Goal: Task Accomplishment & Management: Use online tool/utility

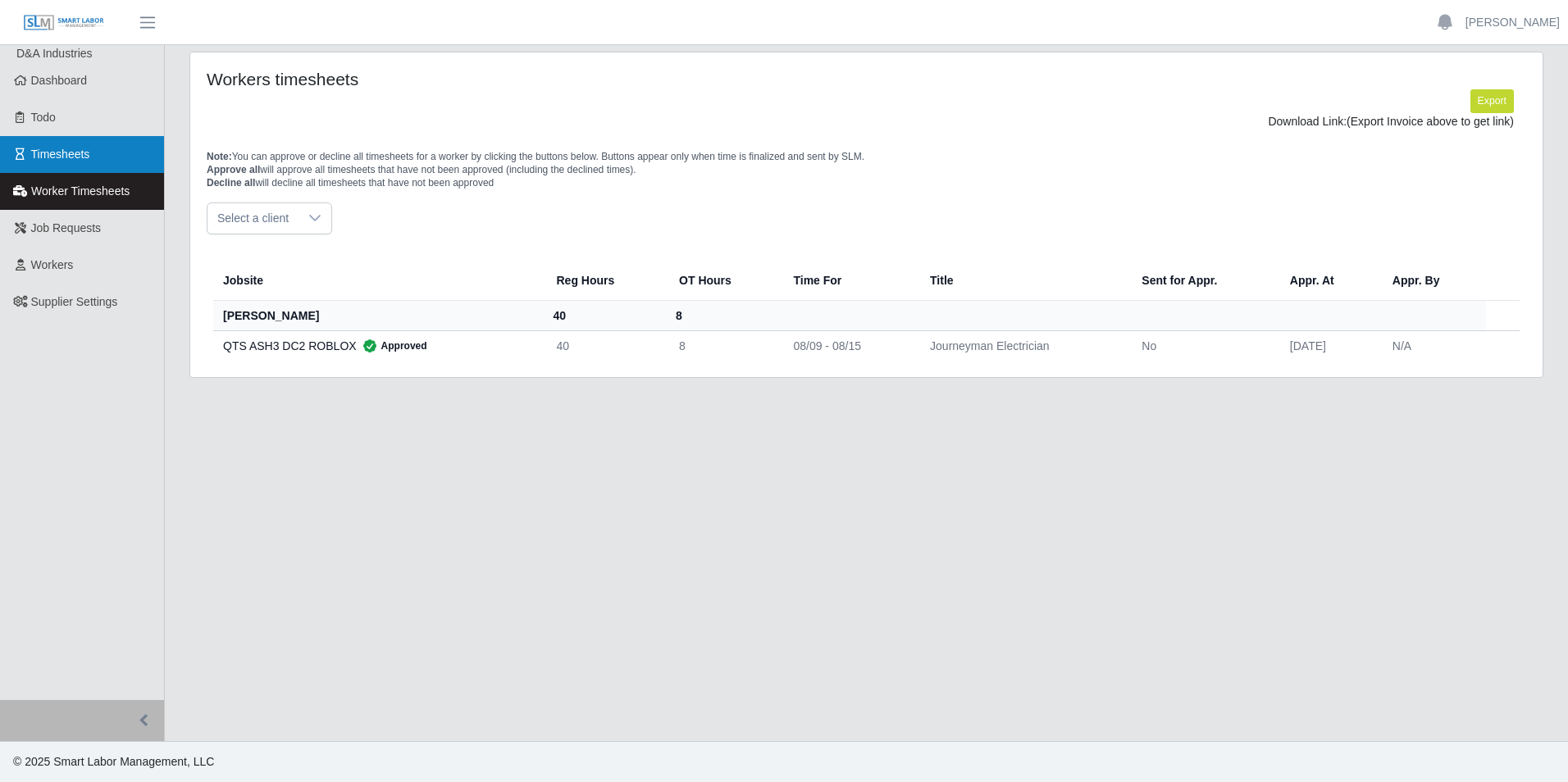
click at [99, 157] on link "Timesheets" at bounding box center [82, 155] width 164 height 37
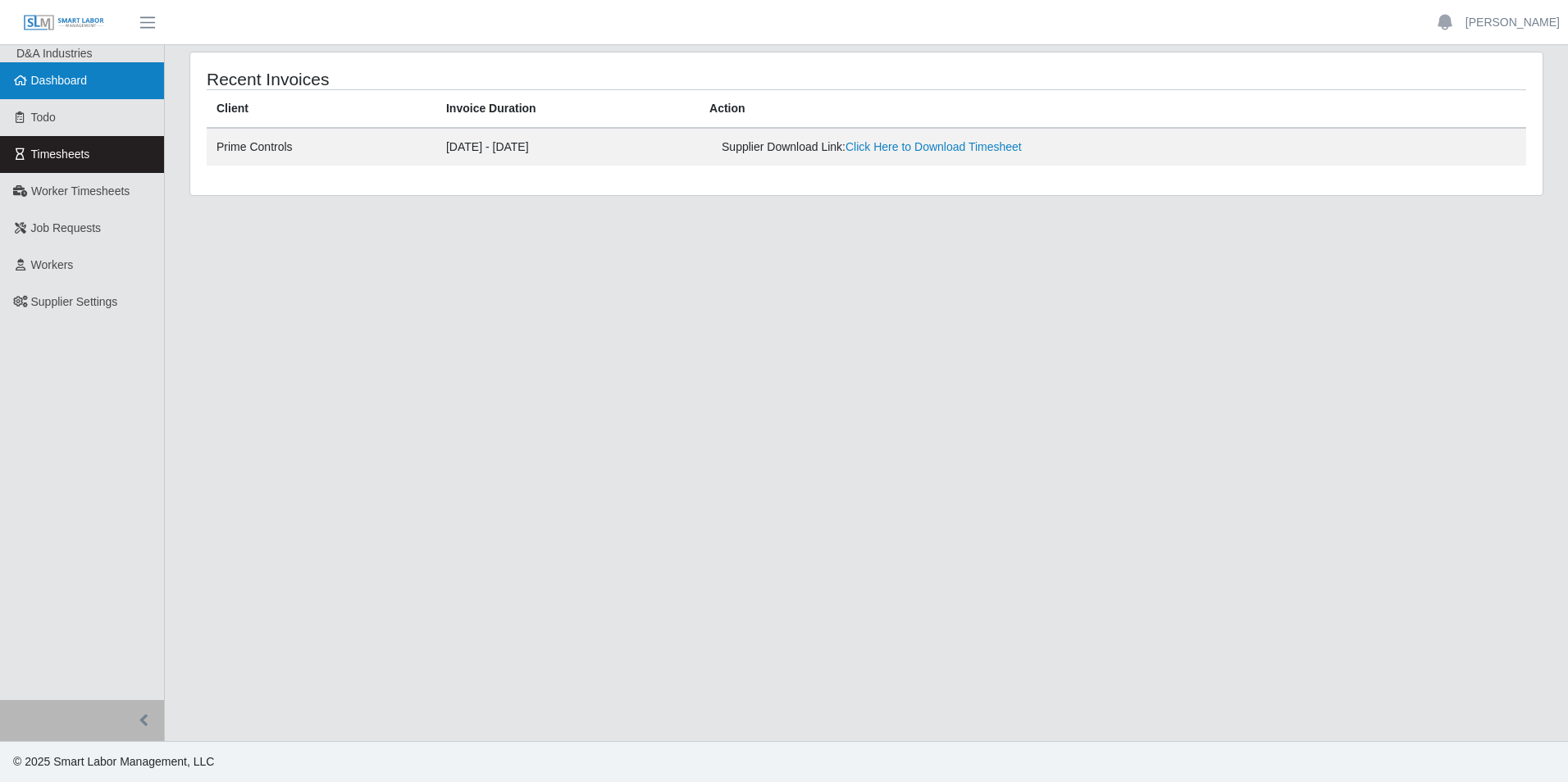
click at [26, 80] on icon at bounding box center [21, 80] width 15 height 12
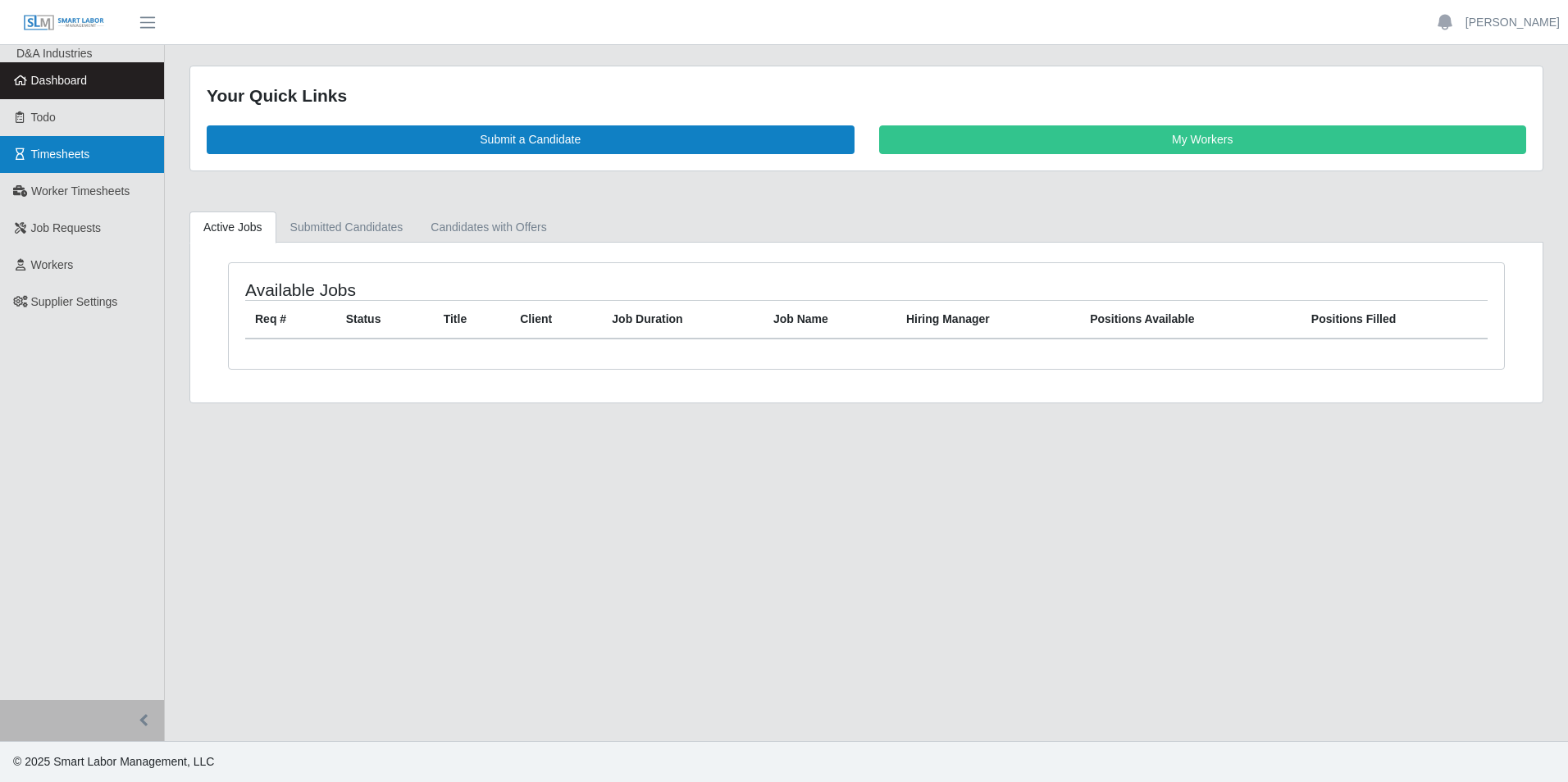
click at [107, 171] on link "Timesheets" at bounding box center [82, 155] width 164 height 37
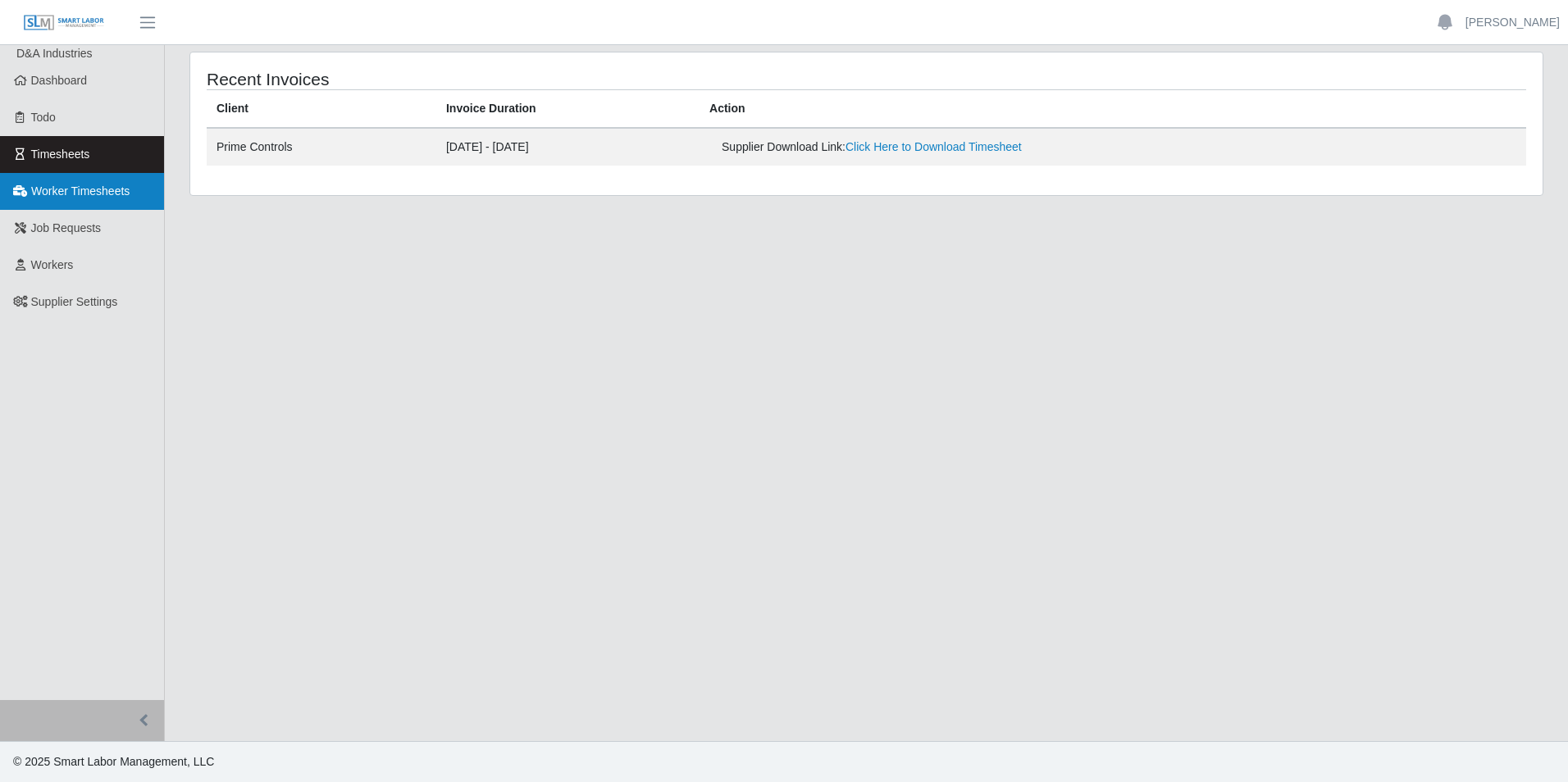
click at [110, 193] on span "Worker Timesheets" at bounding box center [80, 191] width 98 height 13
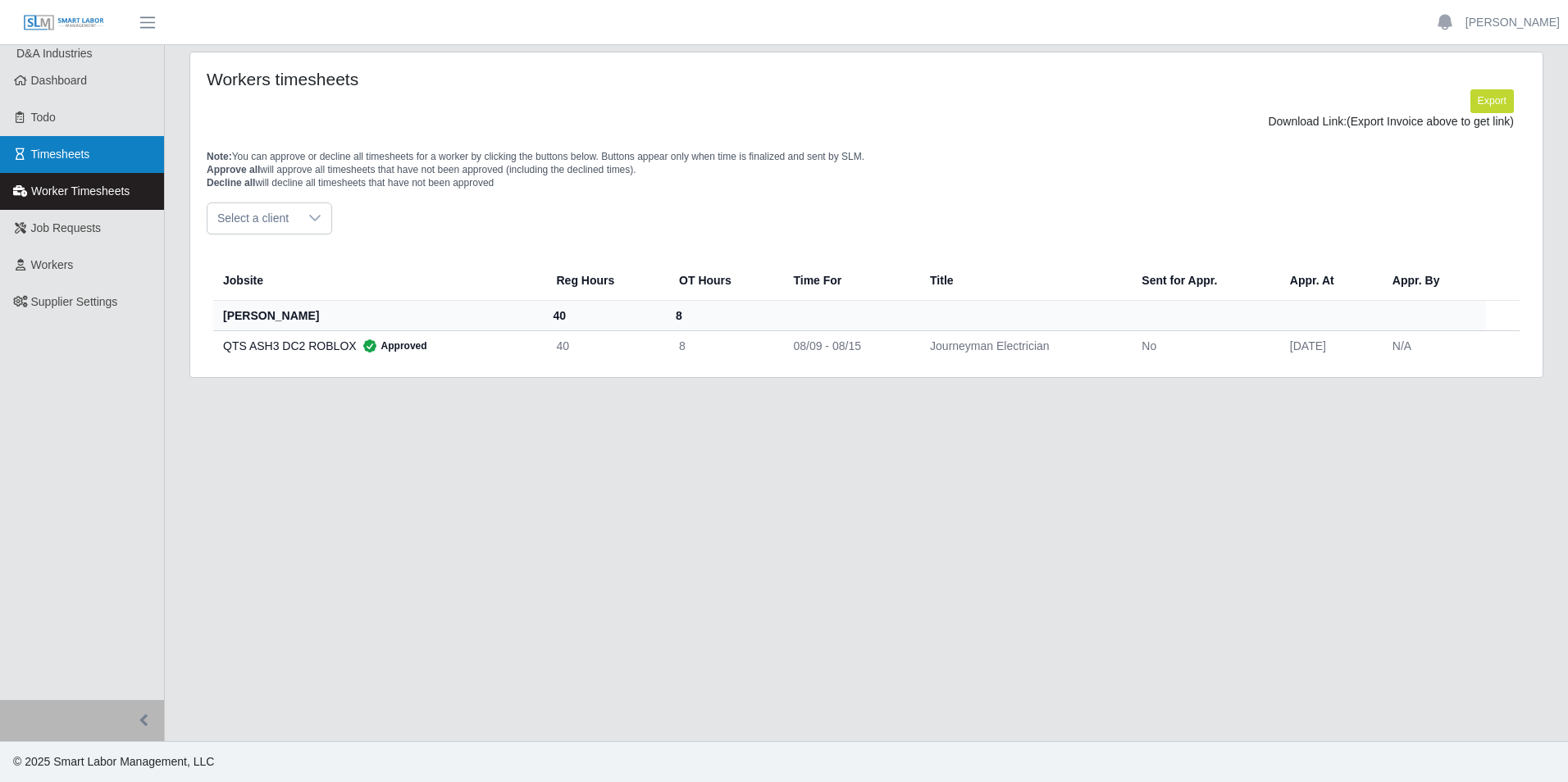
click at [116, 170] on link "Timesheets" at bounding box center [82, 155] width 164 height 37
click at [92, 152] on link "Timesheets" at bounding box center [82, 155] width 164 height 37
